Goal: Task Accomplishment & Management: Check status

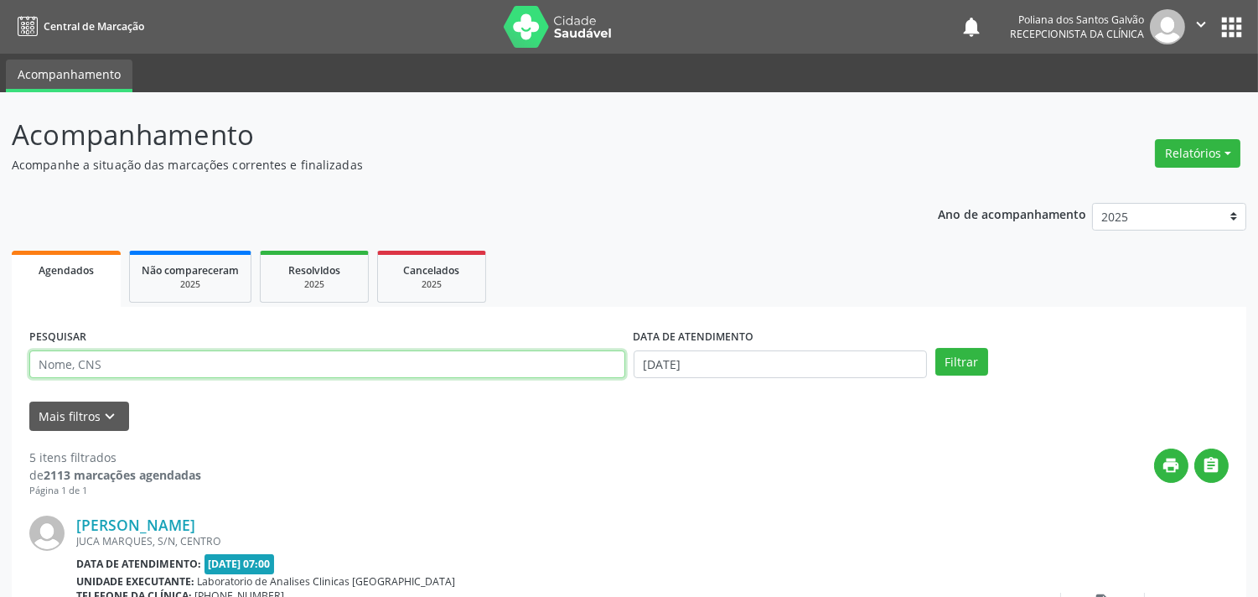
click at [570, 366] on input "text" at bounding box center [327, 364] width 596 height 29
type input "[PERSON_NAME]"
click at [936, 348] on button "Filtrar" at bounding box center [962, 362] width 53 height 29
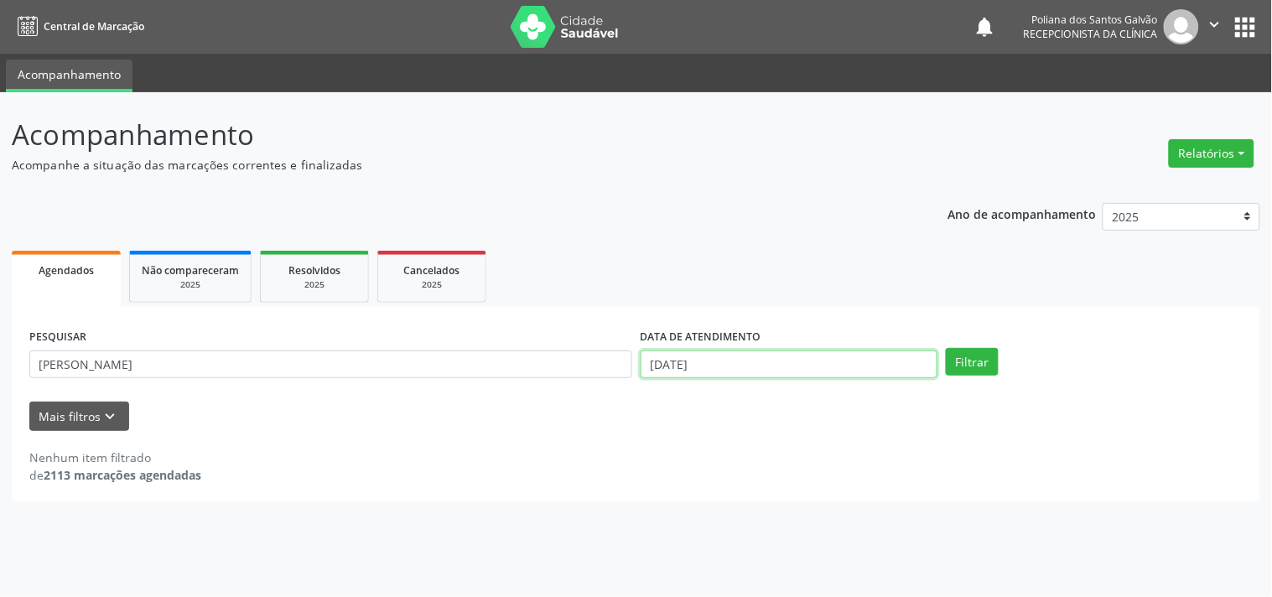
click at [835, 367] on input "[DATE]" at bounding box center [788, 364] width 297 height 29
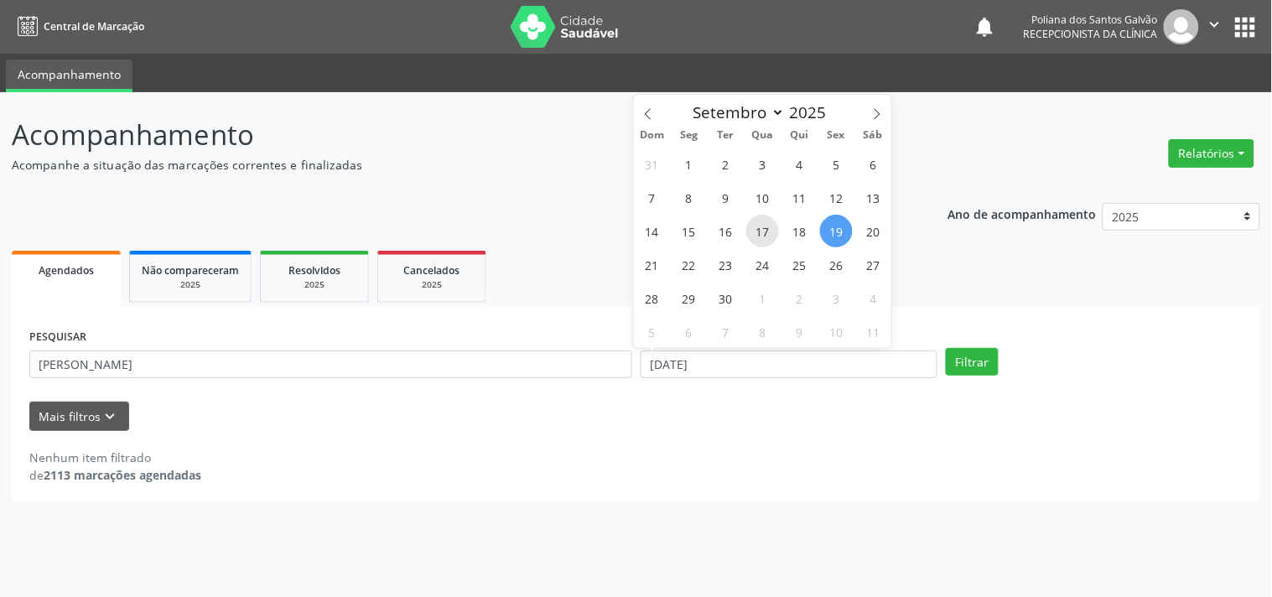
click at [764, 226] on span "17" at bounding box center [762, 231] width 33 height 33
type input "[DATE]"
click at [689, 271] on span "22" at bounding box center [688, 264] width 33 height 33
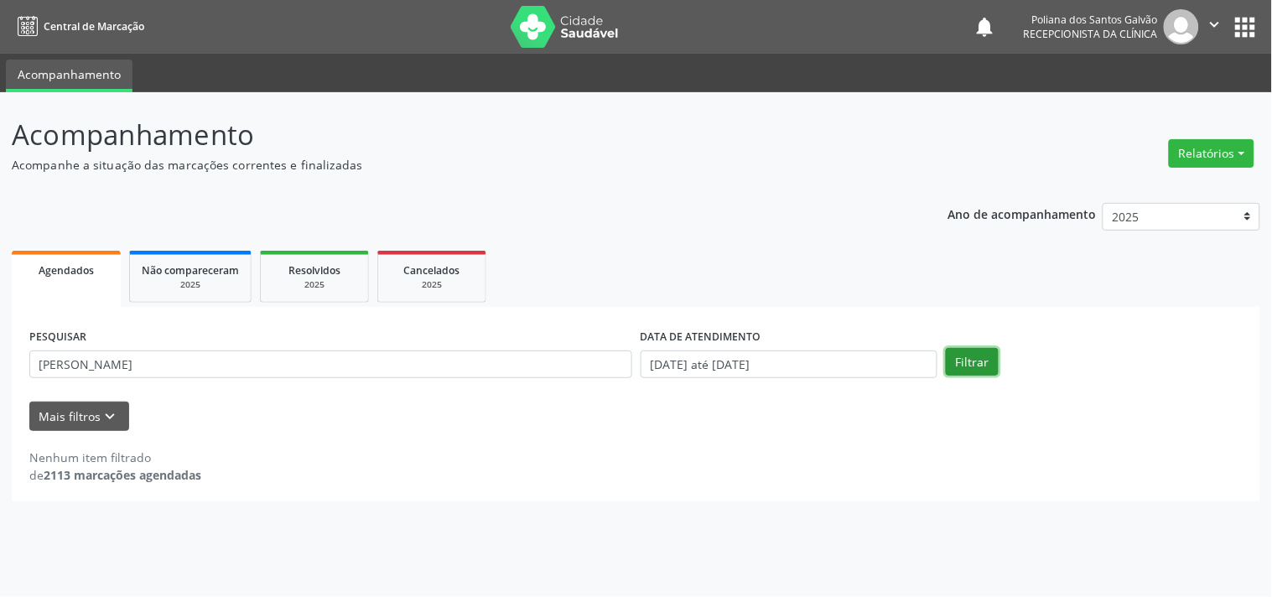
click at [973, 359] on button "Filtrar" at bounding box center [972, 362] width 53 height 29
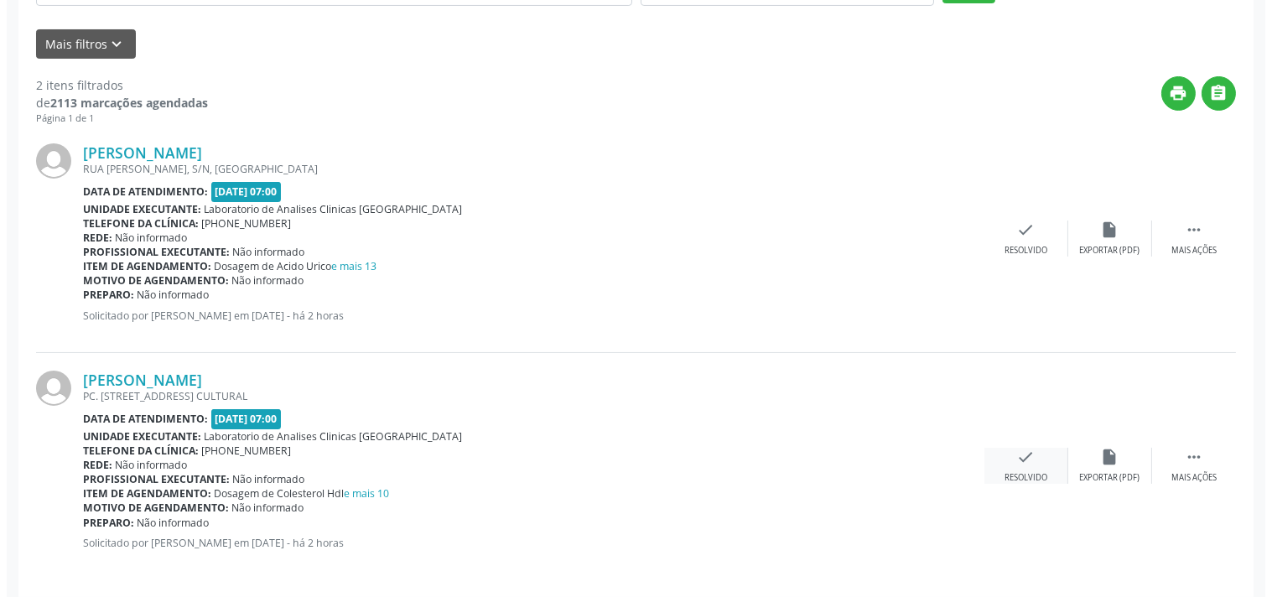
scroll to position [382, 0]
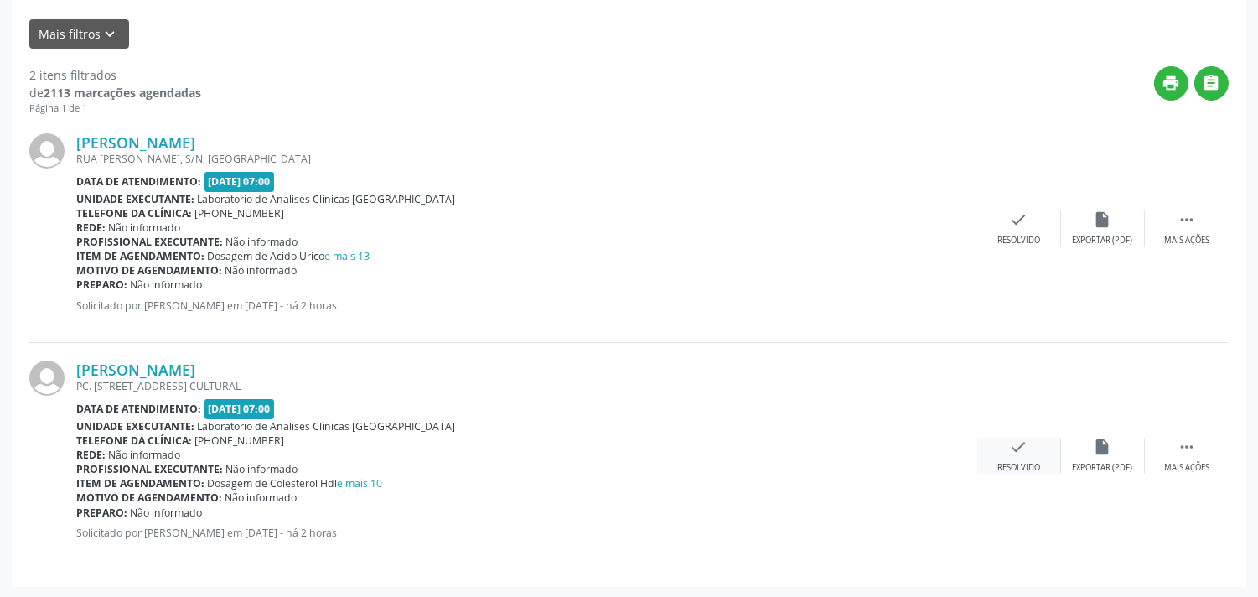
click at [1019, 449] on icon "check" at bounding box center [1019, 447] width 18 height 18
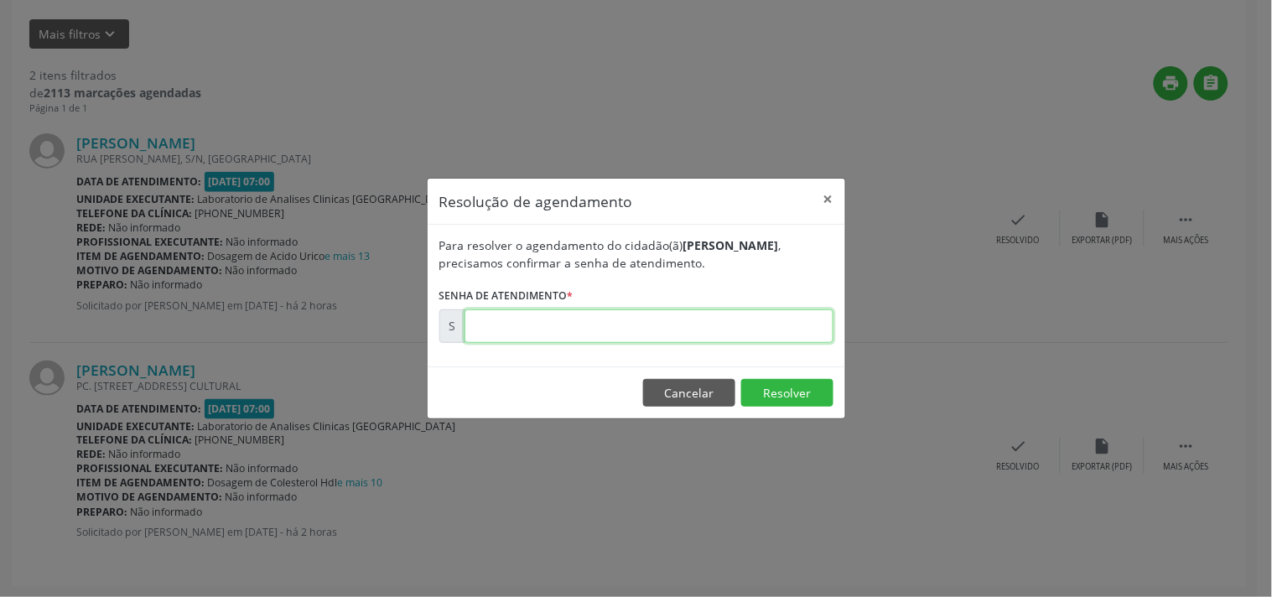
click at [760, 335] on input "text" at bounding box center [648, 326] width 369 height 34
drag, startPoint x: 723, startPoint y: 392, endPoint x: 738, endPoint y: 380, distance: 19.1
click at [723, 392] on button "Cancelar" at bounding box center [689, 393] width 92 height 29
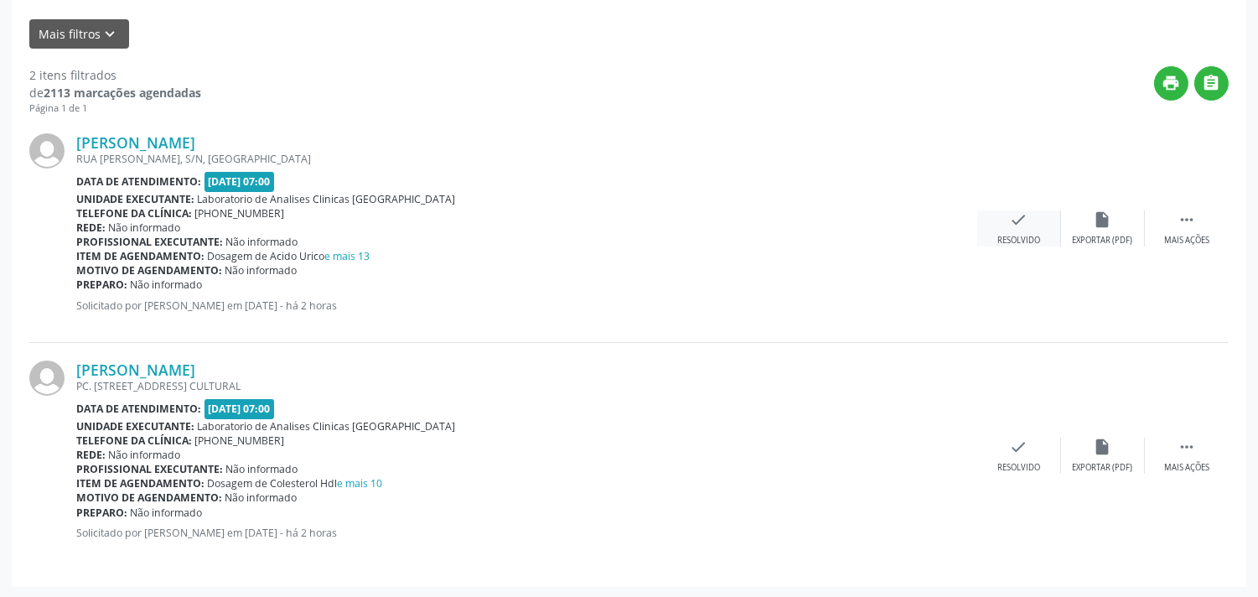
click at [1010, 225] on icon "check" at bounding box center [1019, 219] width 18 height 18
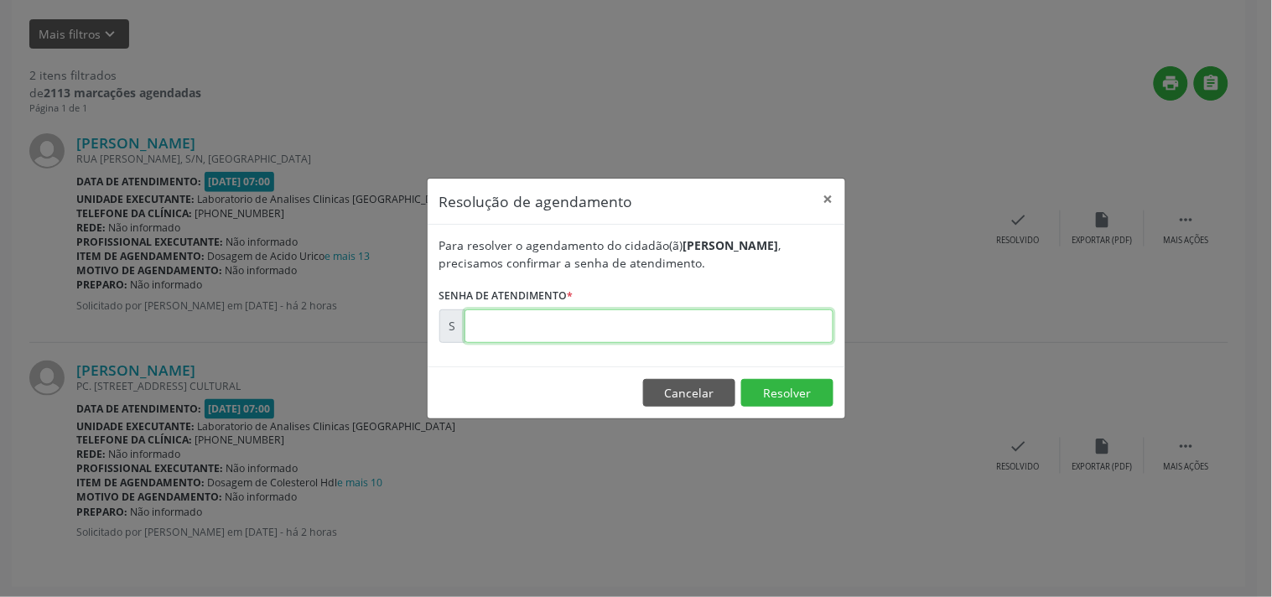
click at [727, 322] on input "text" at bounding box center [648, 326] width 369 height 34
type input "00177952"
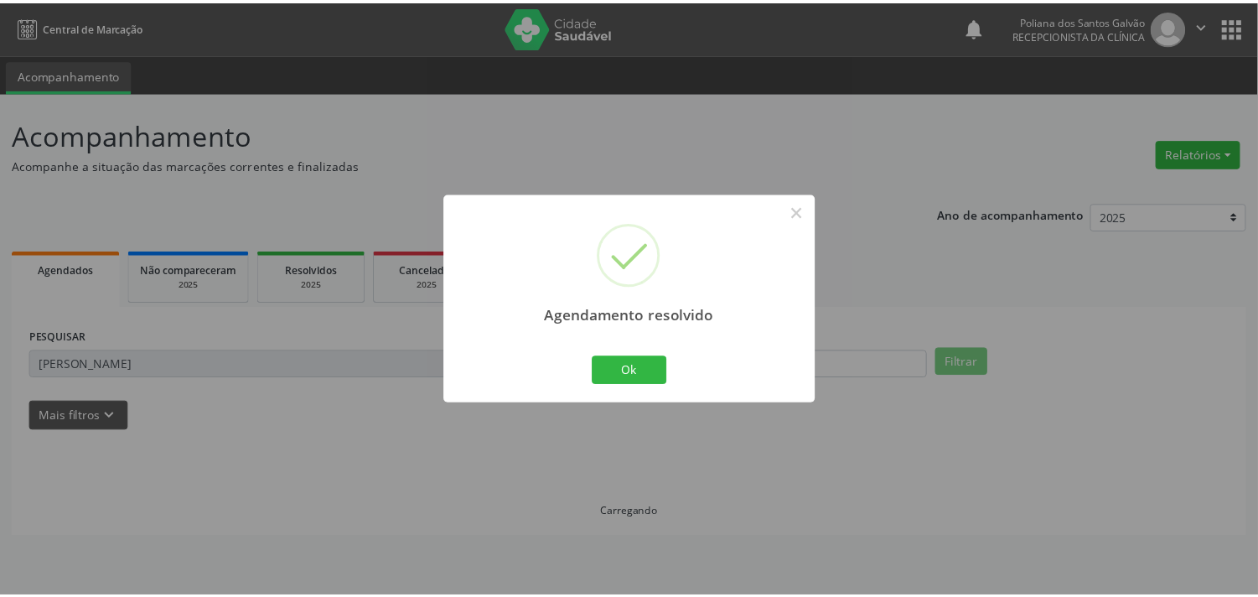
scroll to position [0, 0]
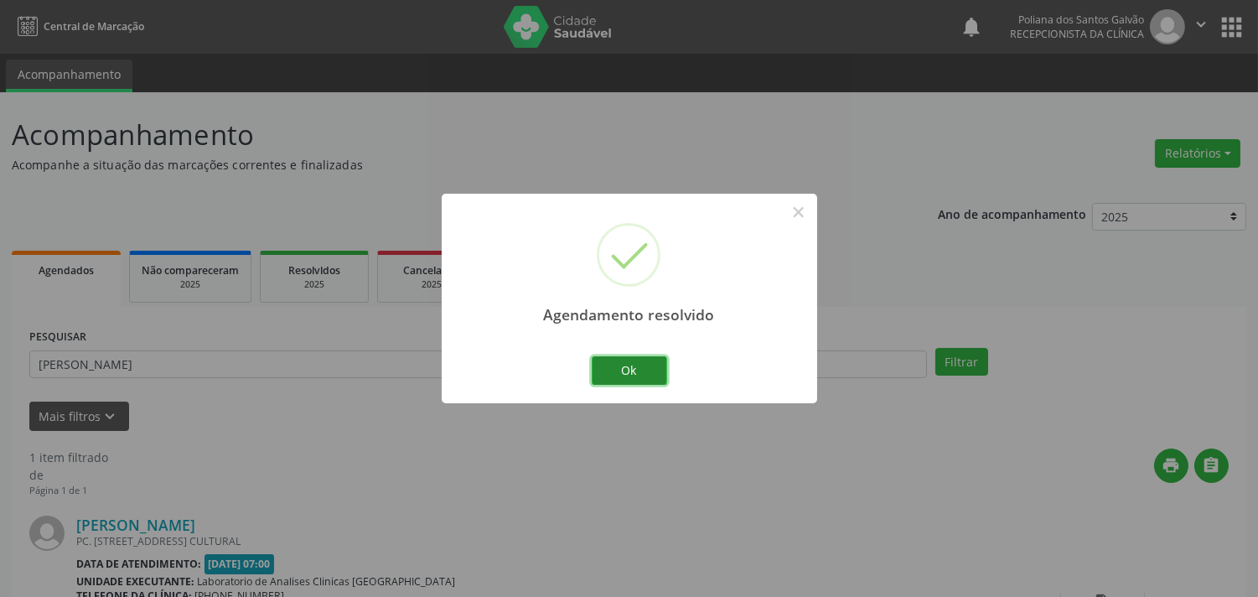
click at [632, 381] on button "Ok" at bounding box center [629, 370] width 75 height 29
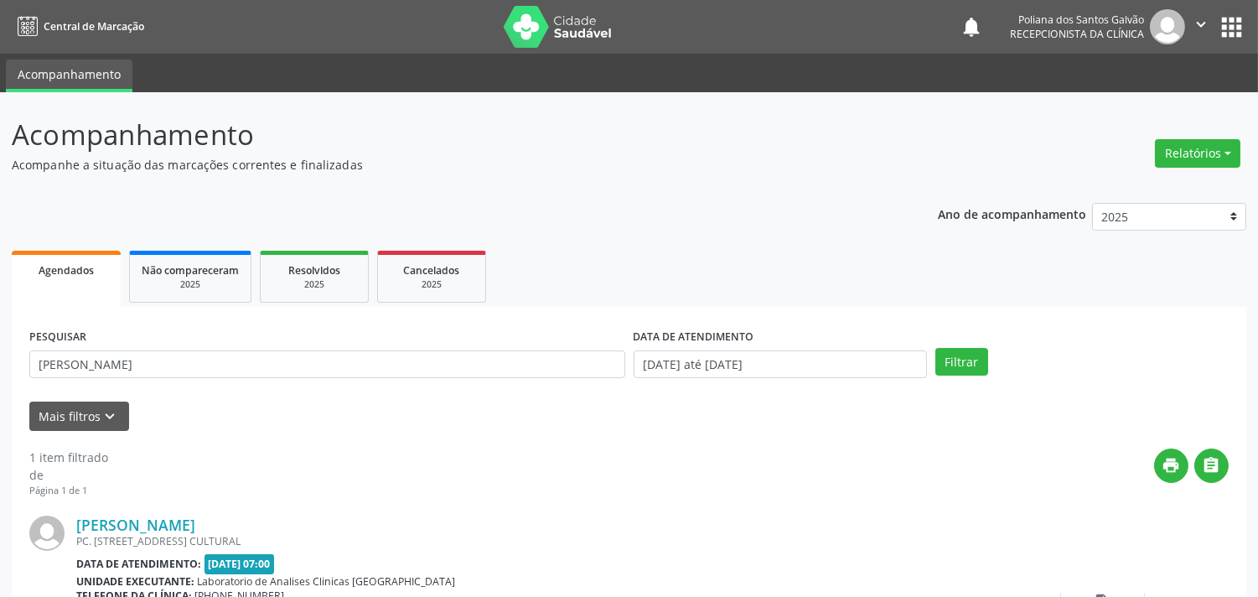
drag, startPoint x: 565, startPoint y: 347, endPoint x: 0, endPoint y: 249, distance: 573.5
click at [0, 257] on div "Acompanhamento Acompanhe a situação das marcações correntes e finalizadas Relat…" at bounding box center [629, 422] width 1258 height 661
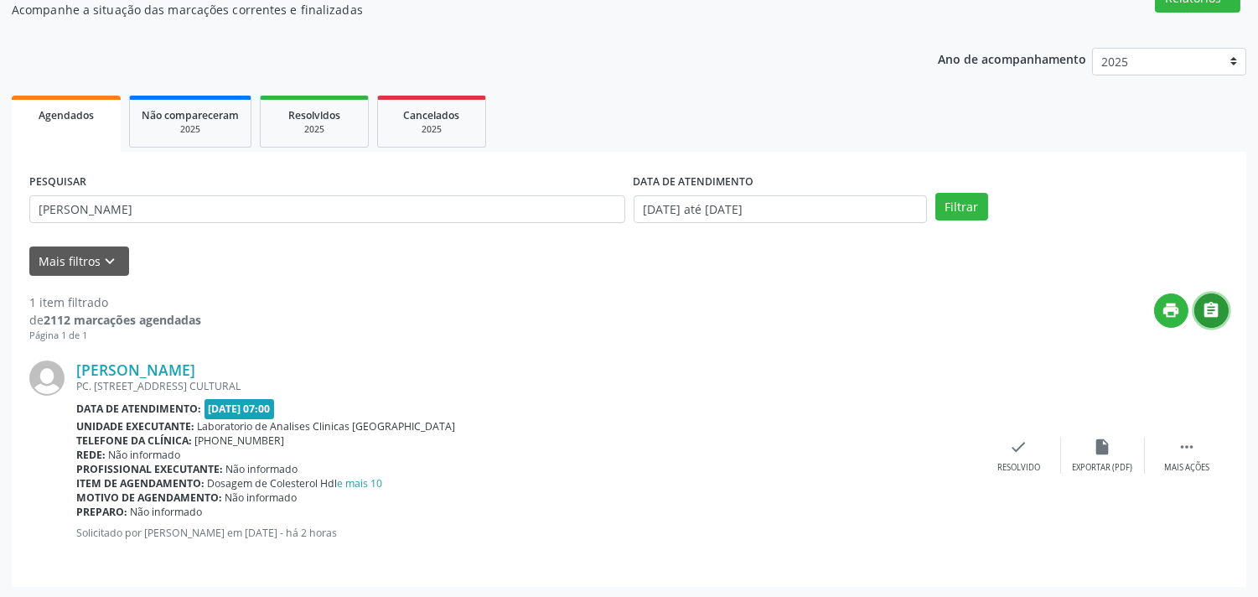
click at [1209, 313] on icon "" at bounding box center [1212, 310] width 18 height 18
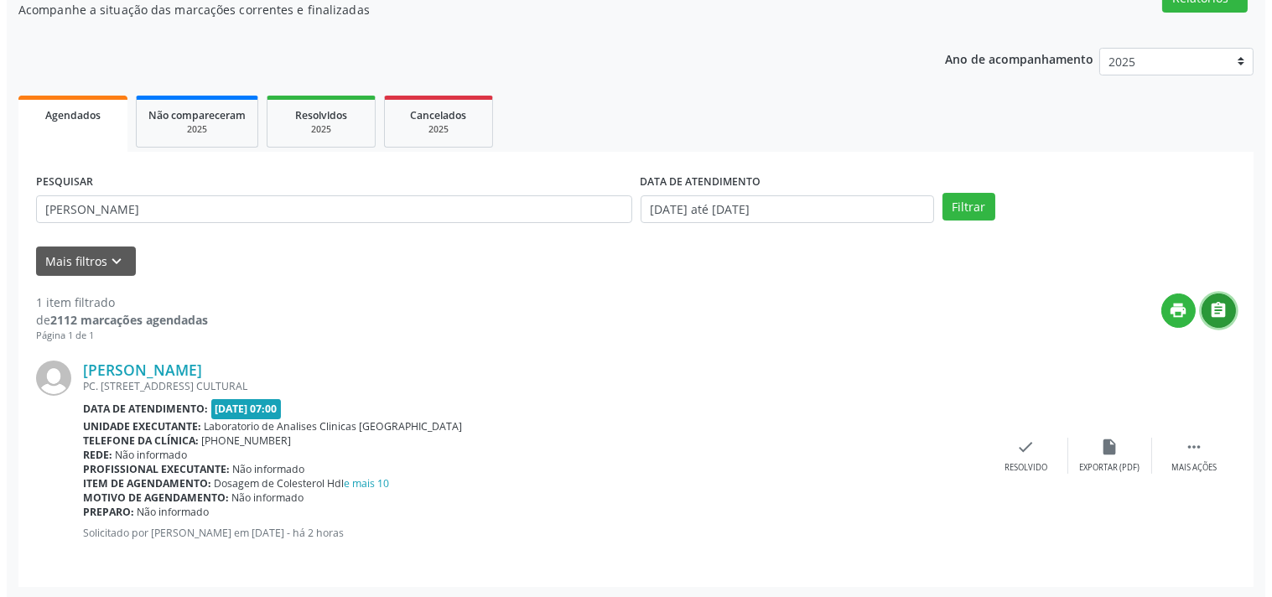
scroll to position [0, 0]
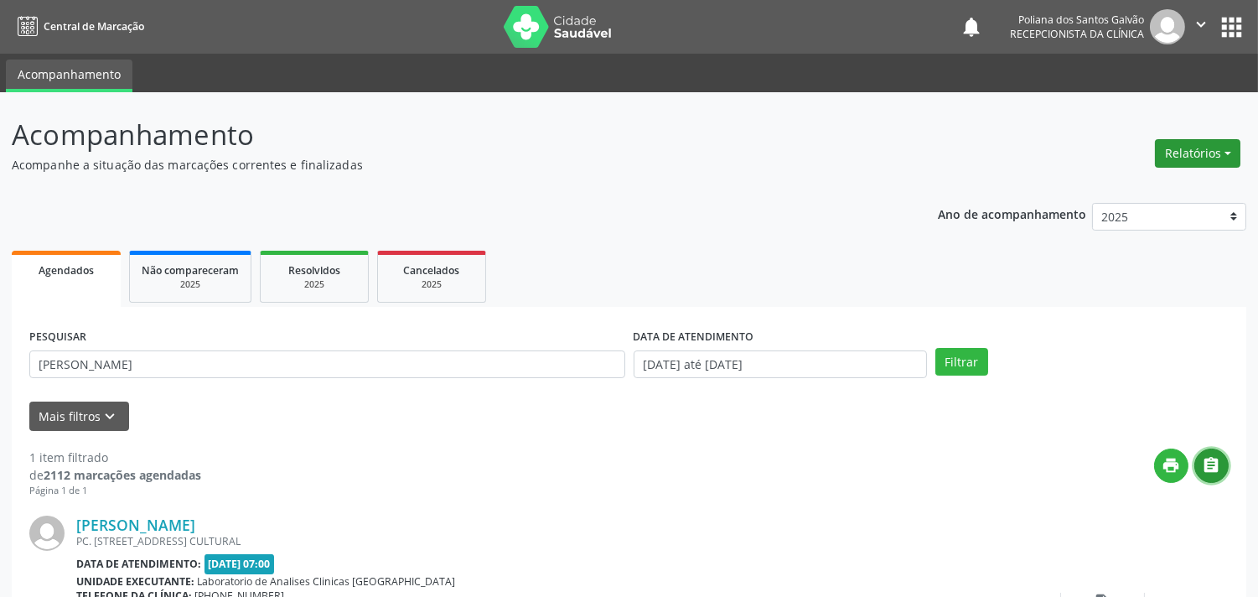
click at [1232, 156] on button "Relatórios" at bounding box center [1198, 153] width 86 height 29
click at [1197, 210] on link "Procedimentos realizados" at bounding box center [1150, 211] width 180 height 23
select select "8"
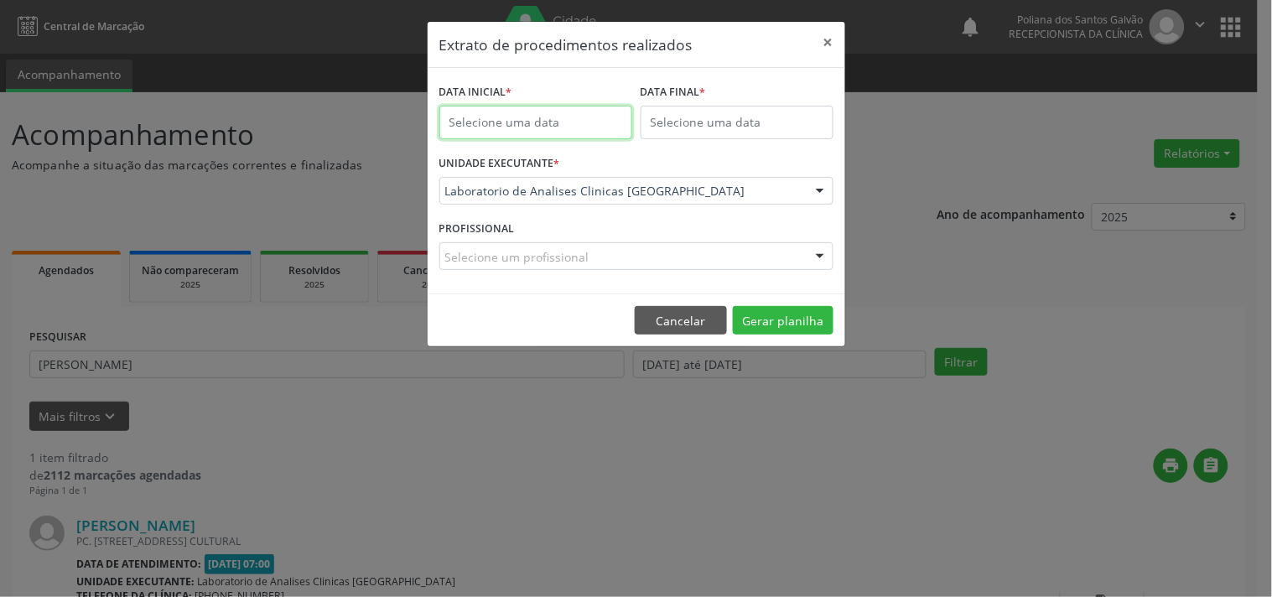
click at [538, 120] on input "text" at bounding box center [535, 123] width 193 height 34
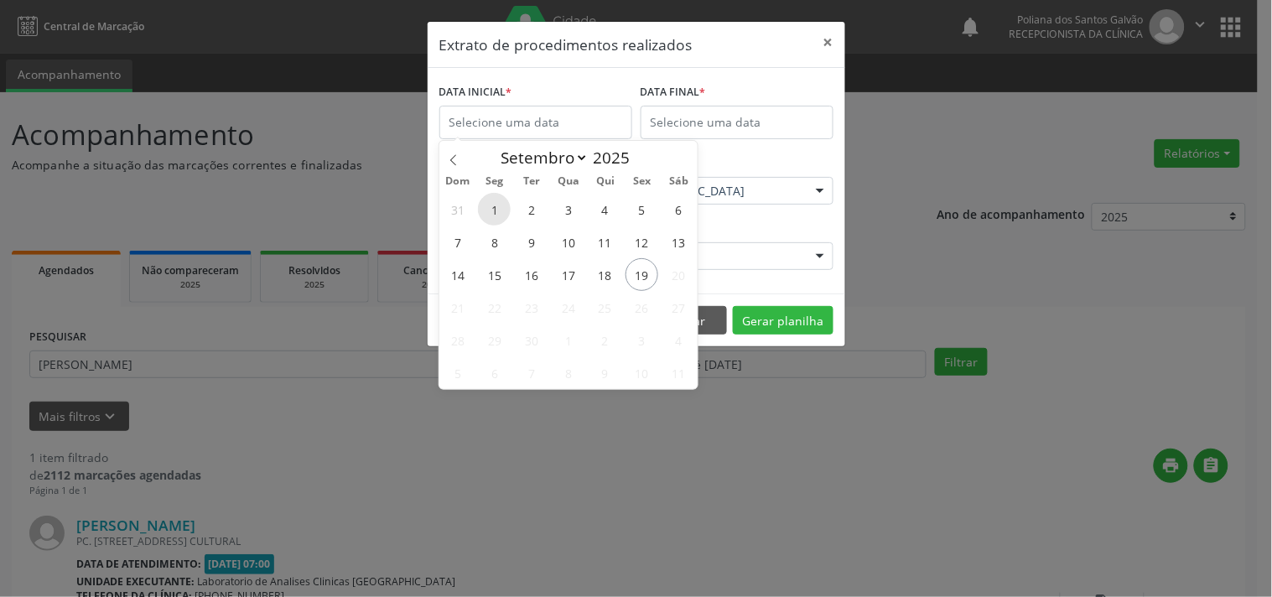
click at [503, 203] on span "1" at bounding box center [494, 209] width 33 height 33
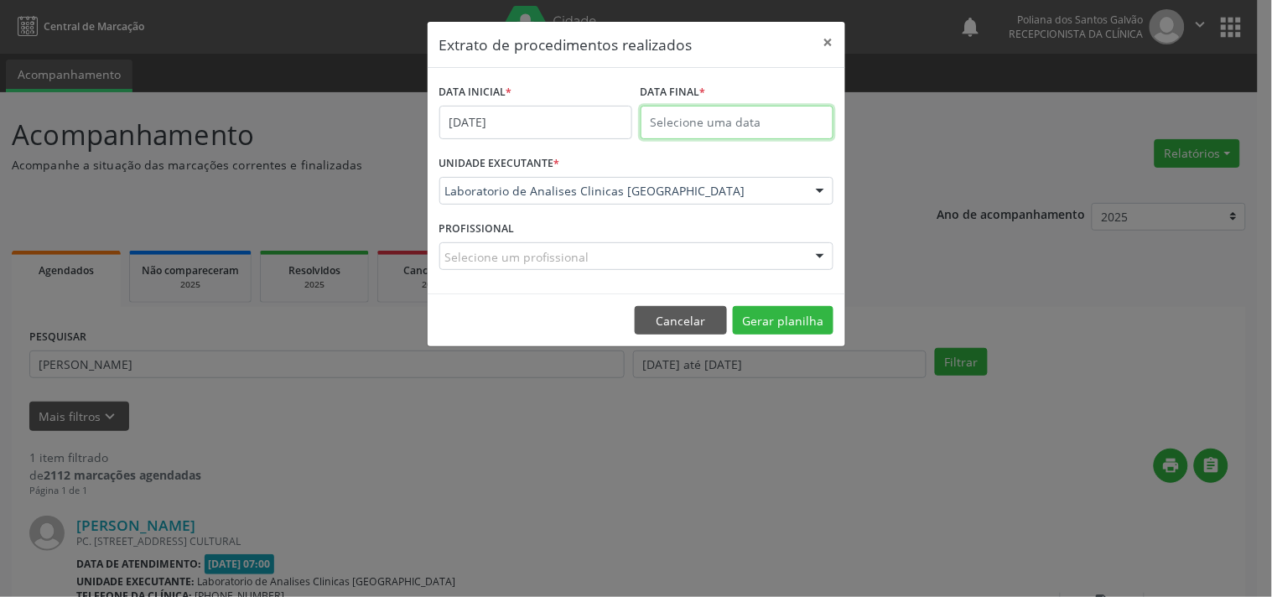
click at [806, 122] on input "text" at bounding box center [736, 123] width 193 height 34
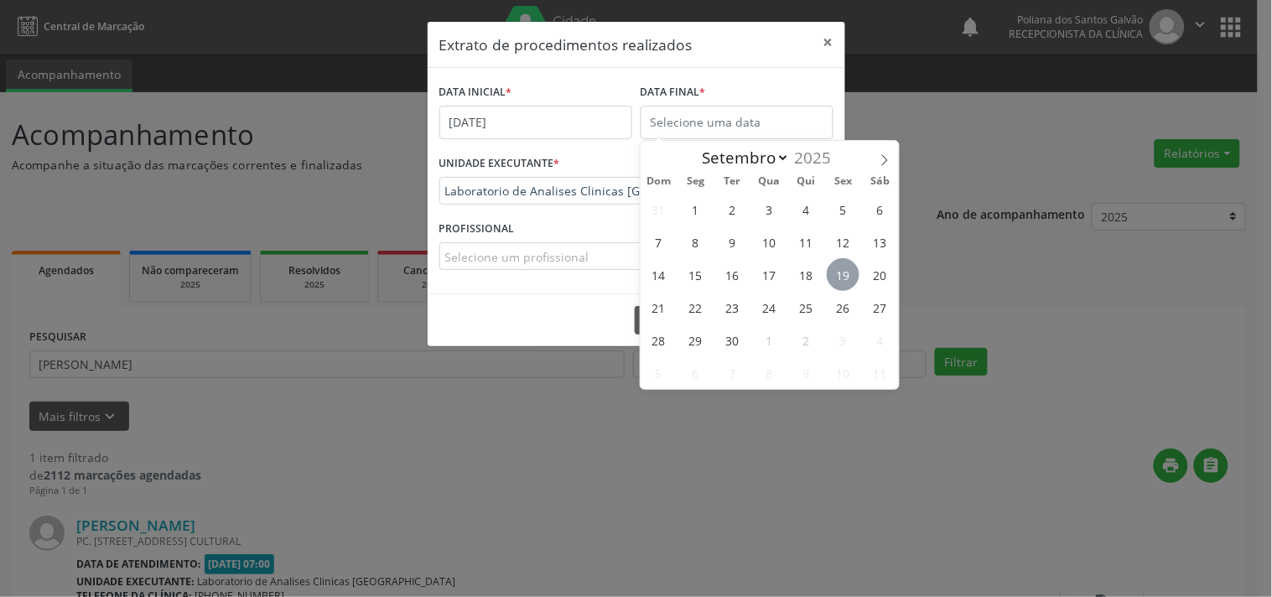
click at [851, 272] on span "19" at bounding box center [843, 274] width 33 height 33
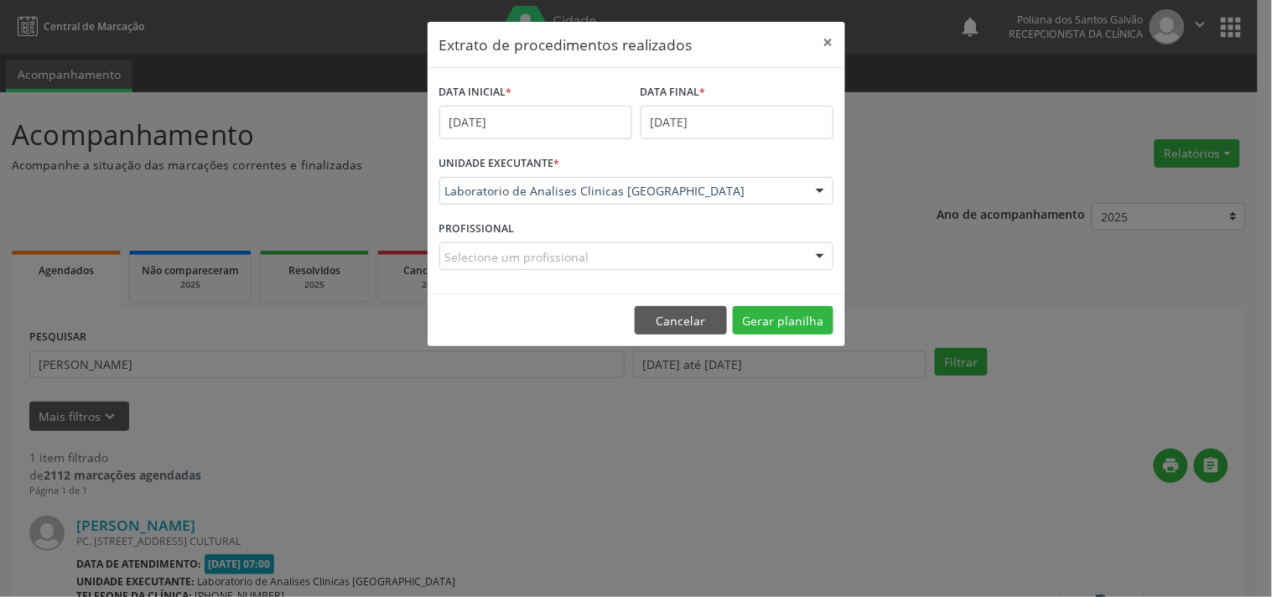
click at [618, 271] on div "PROFISSIONAL Selecione um profissional Nenhum resultado encontrado para: " " Nã…" at bounding box center [636, 248] width 402 height 65
click at [618, 263] on div at bounding box center [636, 256] width 394 height 29
click at [781, 319] on button "Gerar planilha" at bounding box center [783, 320] width 101 height 29
click at [827, 38] on button "×" at bounding box center [829, 42] width 34 height 41
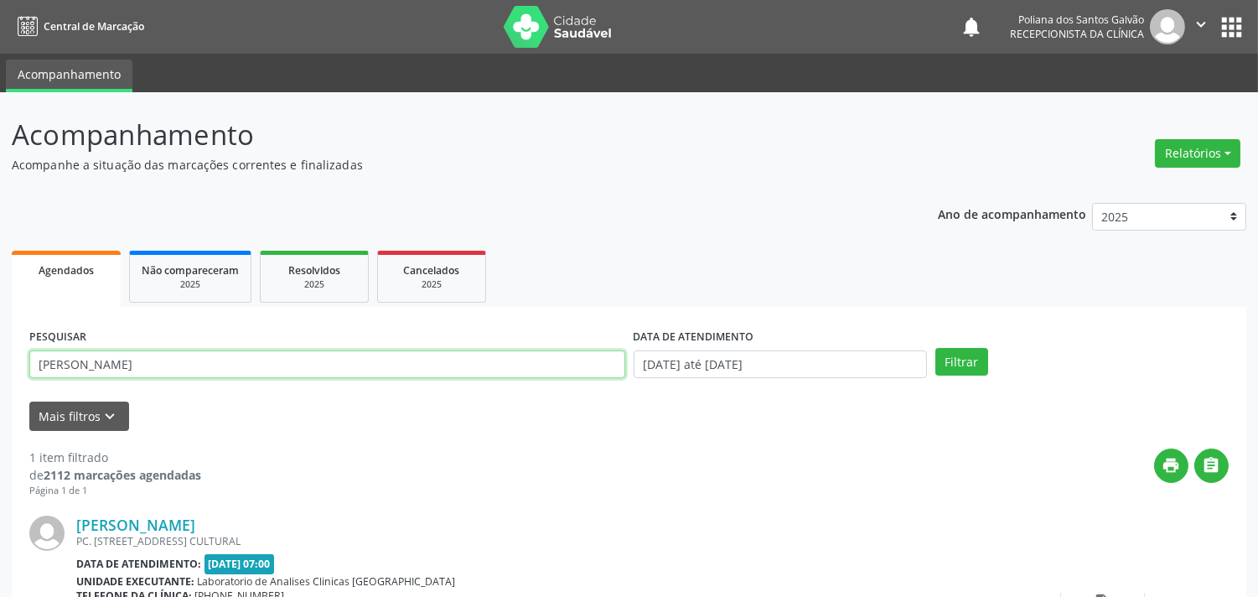
drag, startPoint x: 299, startPoint y: 355, endPoint x: 0, endPoint y: 271, distance: 311.0
click at [0, 273] on div "Acompanhamento Acompanhe a situação das marcações correntes e finalizadas Relat…" at bounding box center [629, 422] width 1258 height 661
type input "[PERSON_NAME]"
click at [936, 348] on button "Filtrar" at bounding box center [962, 362] width 53 height 29
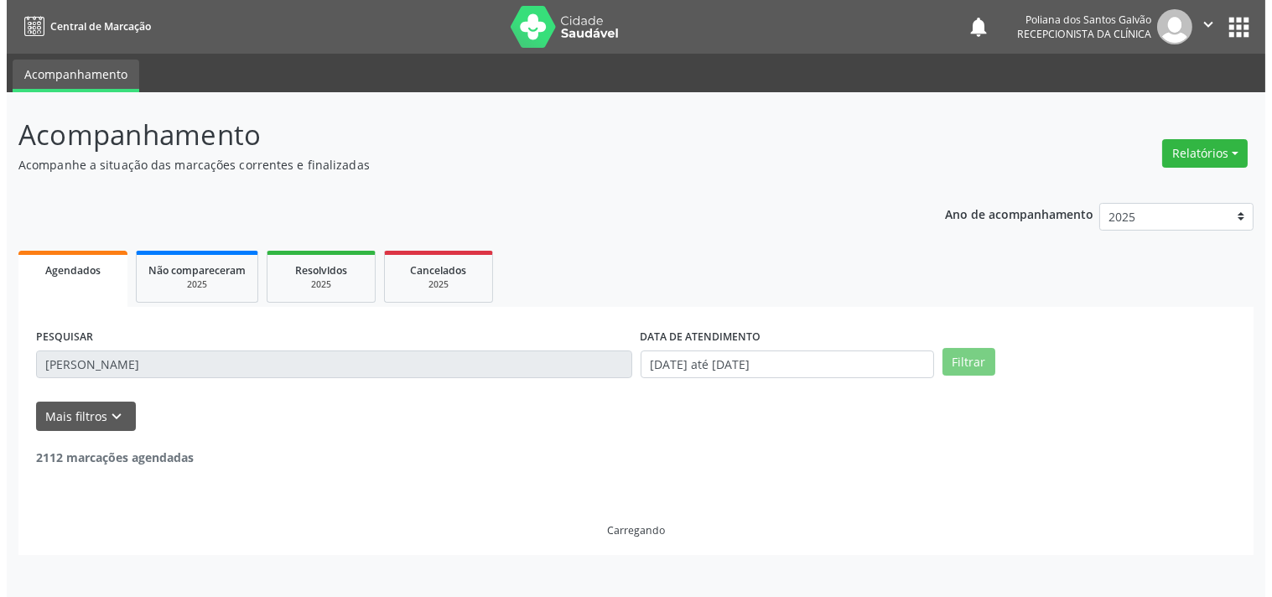
scroll to position [155, 0]
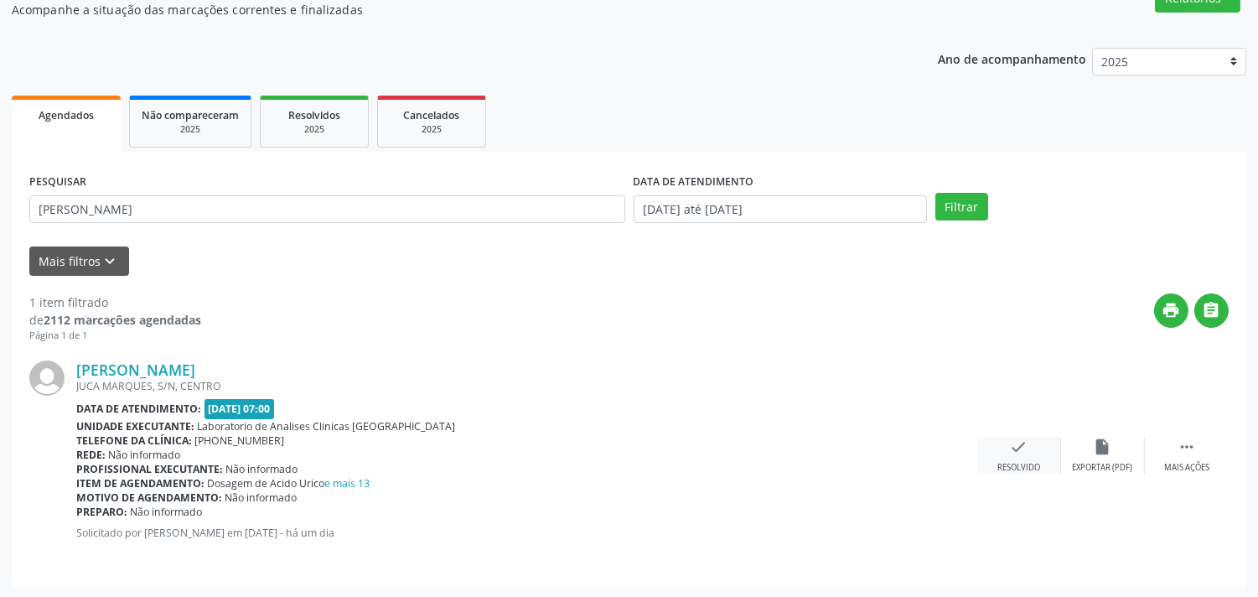
click at [1013, 449] on icon "check" at bounding box center [1019, 447] width 18 height 18
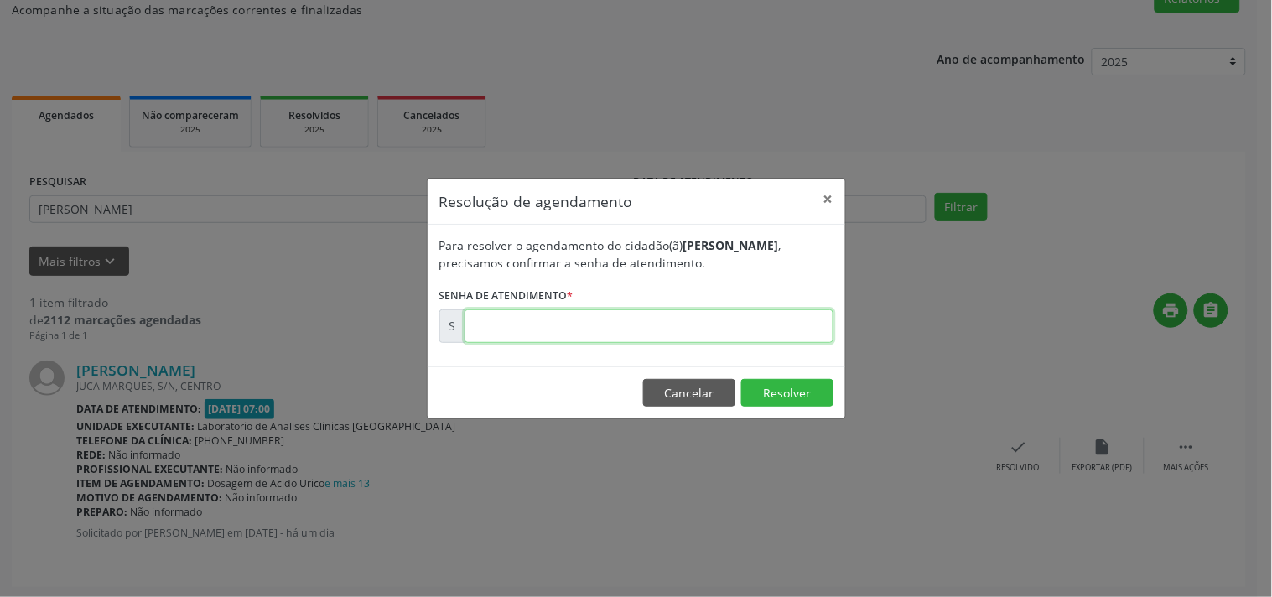
click at [795, 324] on input "text" at bounding box center [648, 326] width 369 height 34
type input "00177499"
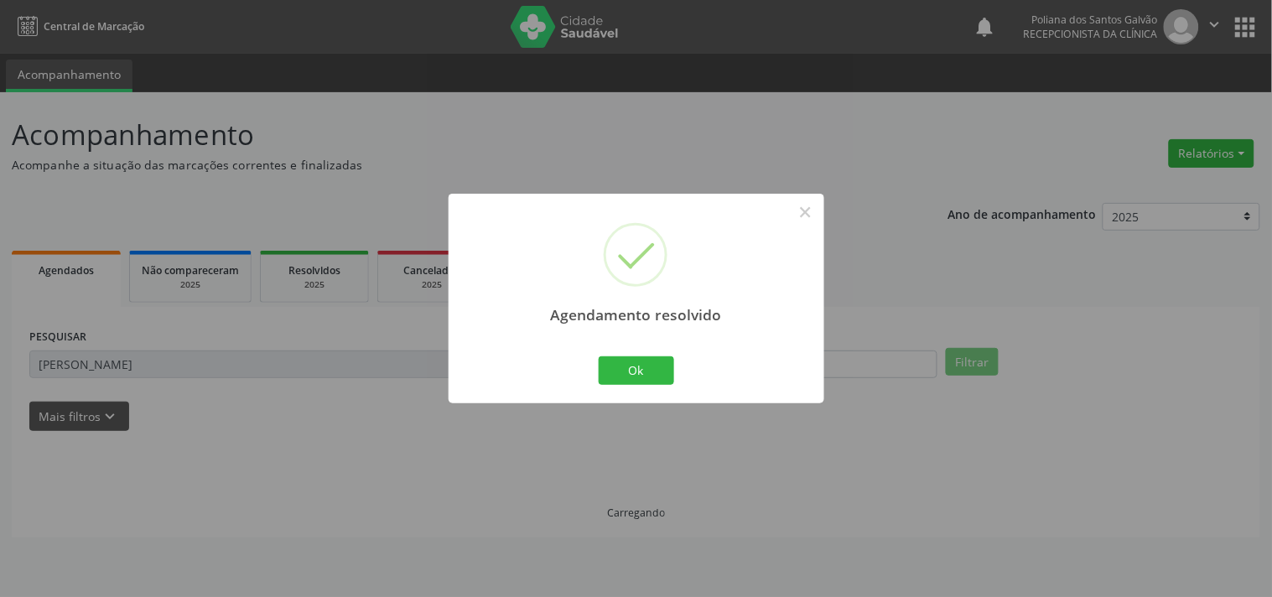
scroll to position [0, 0]
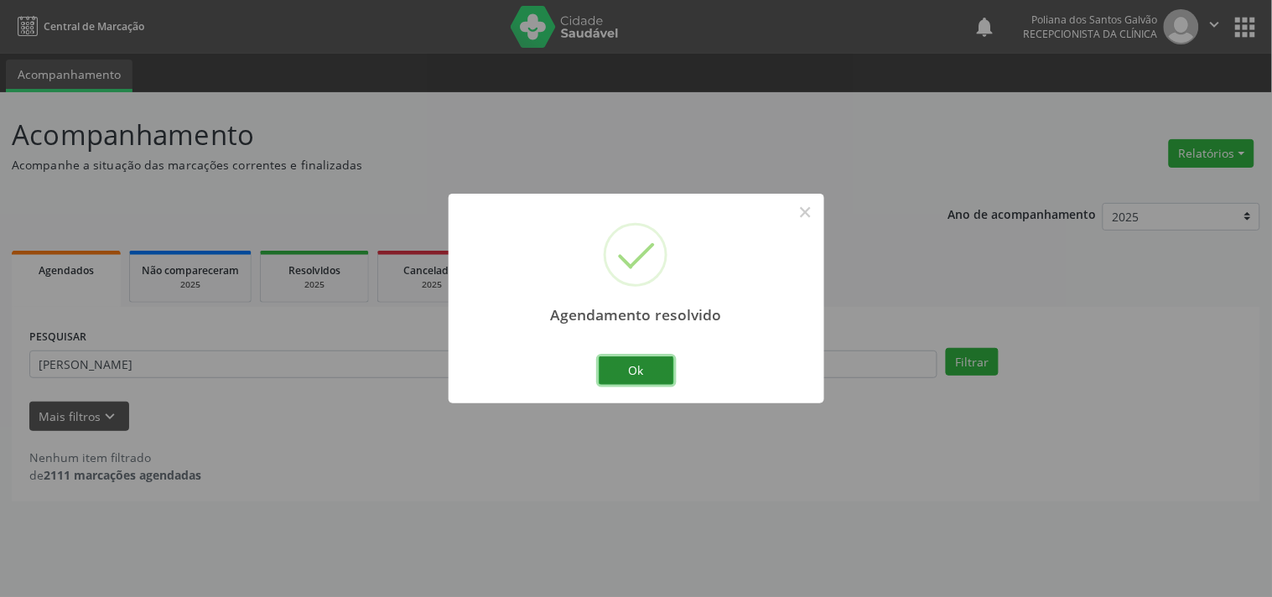
click at [623, 379] on button "Ok" at bounding box center [636, 370] width 75 height 29
